Goal: Find specific page/section: Find specific page/section

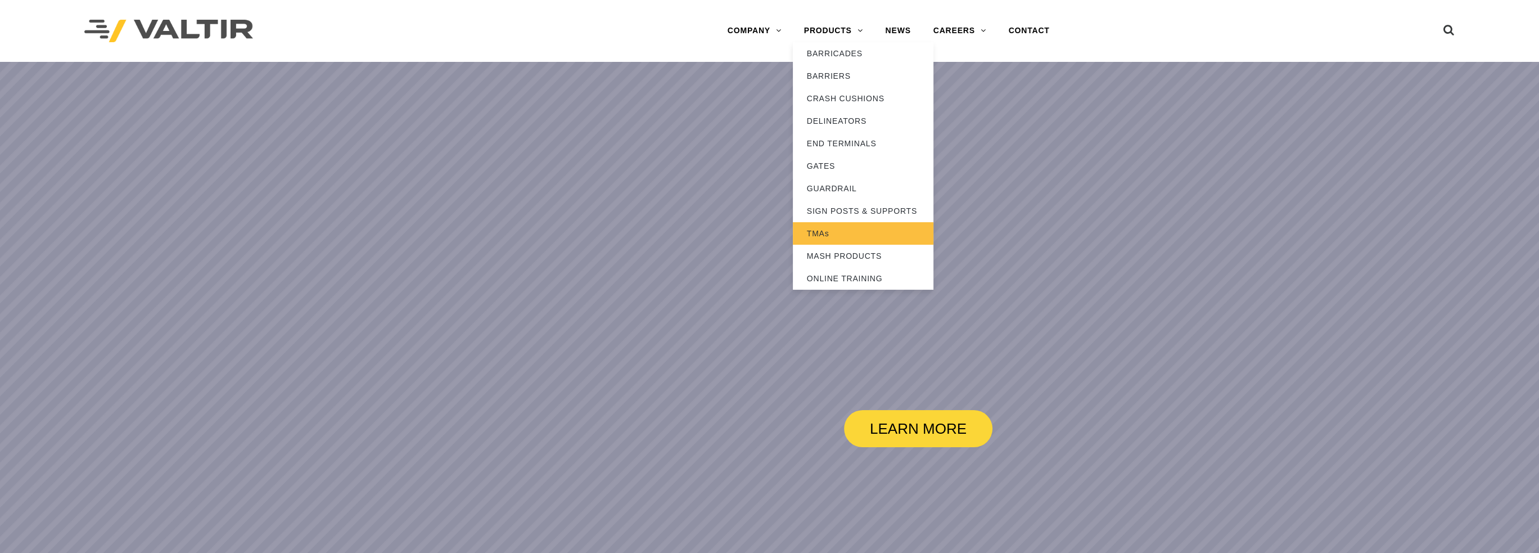
click at [831, 236] on link "TMAs" at bounding box center [863, 233] width 141 height 22
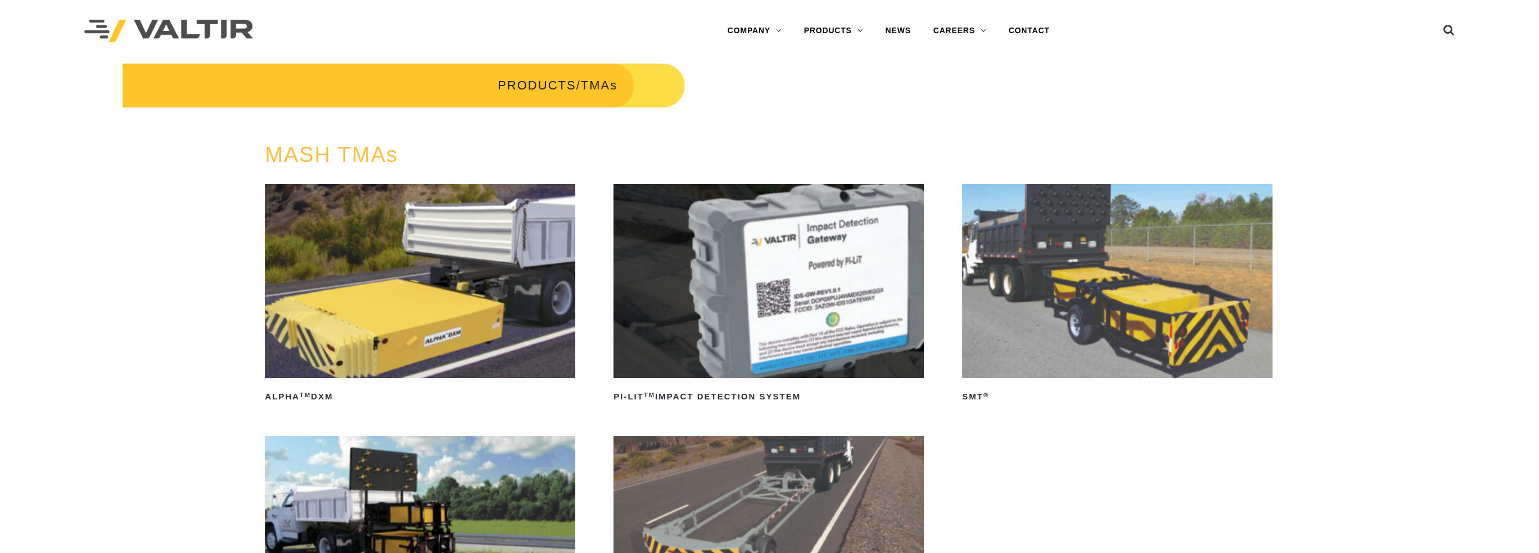
click at [198, 33] on img at bounding box center [168, 31] width 169 height 23
